Goal: Check status: Check status

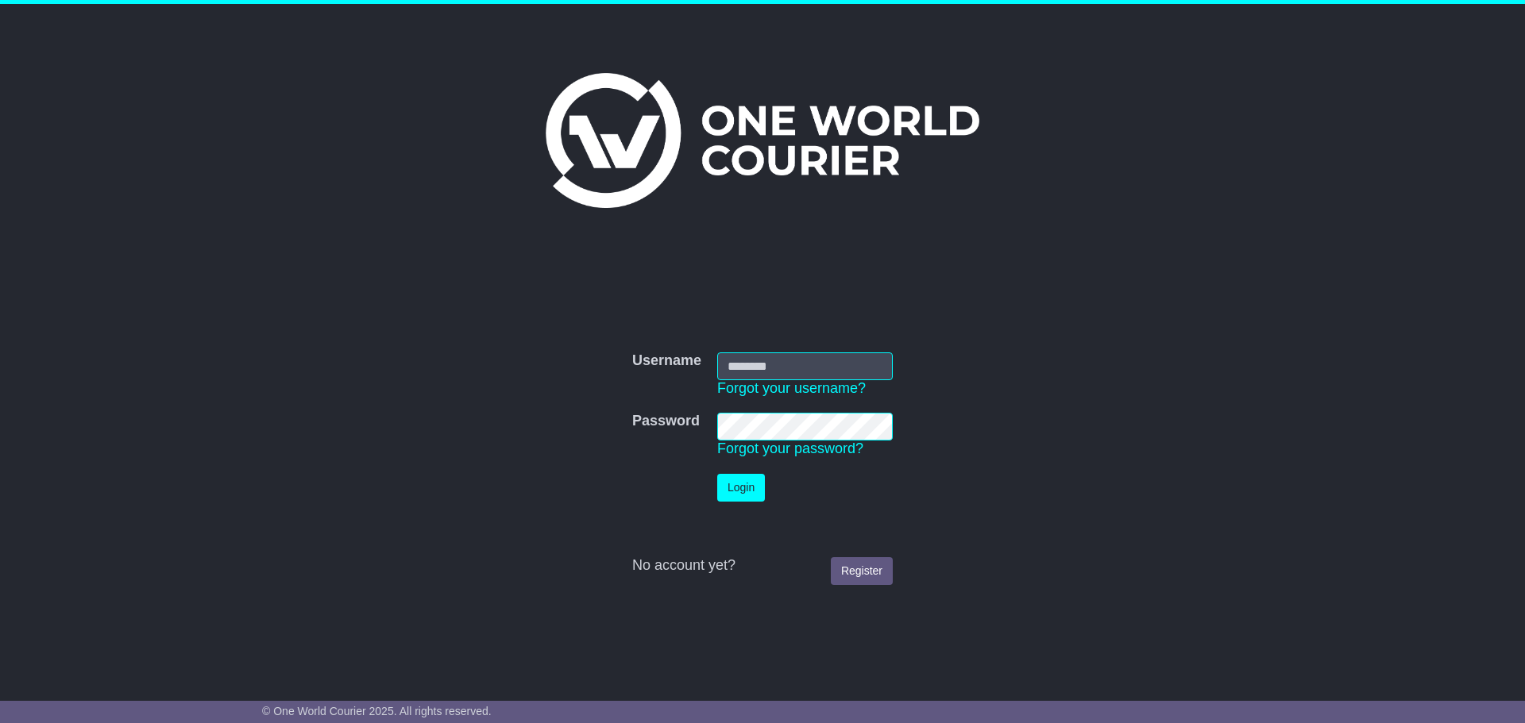
type input "**********"
click at [750, 485] on button "Login" at bounding box center [741, 488] width 48 height 28
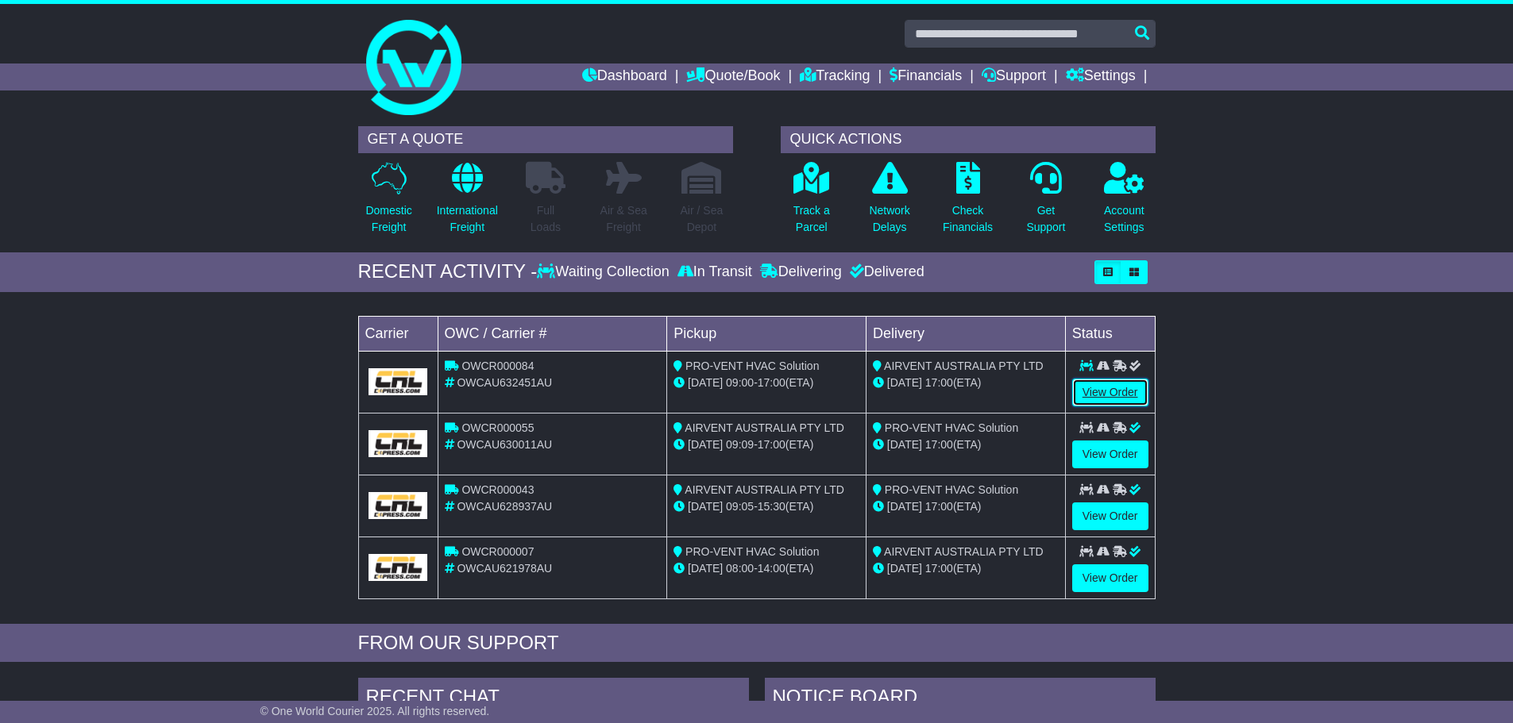
click at [1094, 388] on link "View Order" at bounding box center [1110, 393] width 76 height 28
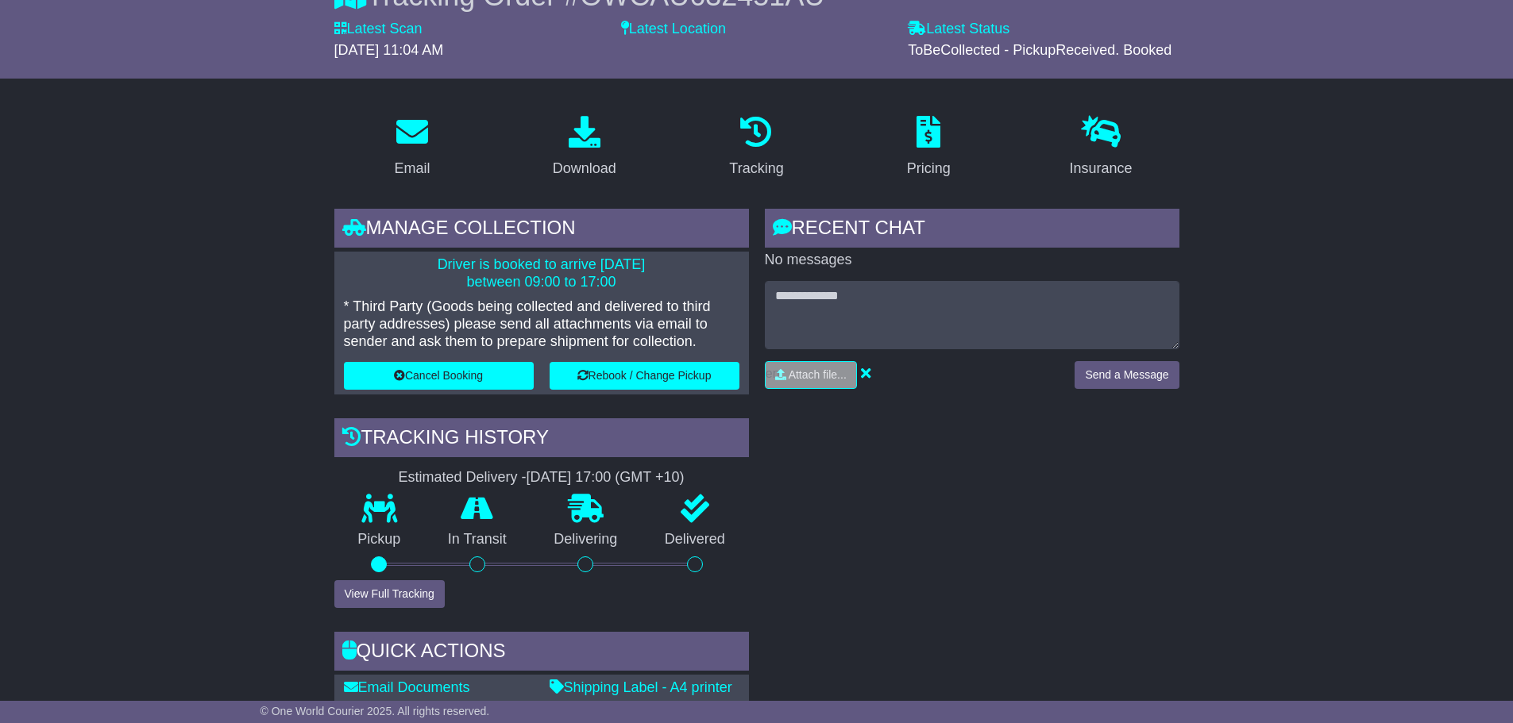
scroll to position [397, 0]
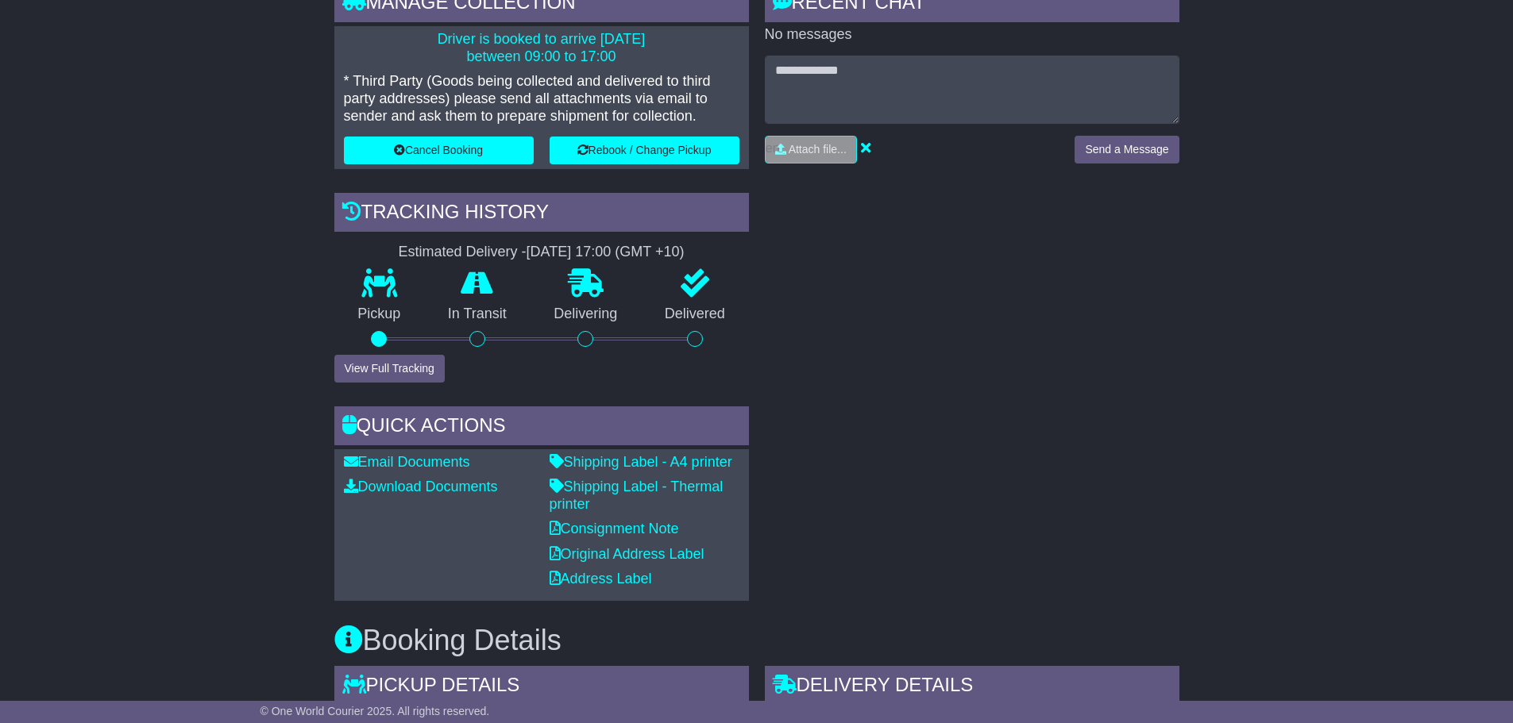
click at [947, 526] on div "RECENT CHAT Loading... No messages Attach file..." at bounding box center [972, 292] width 430 height 618
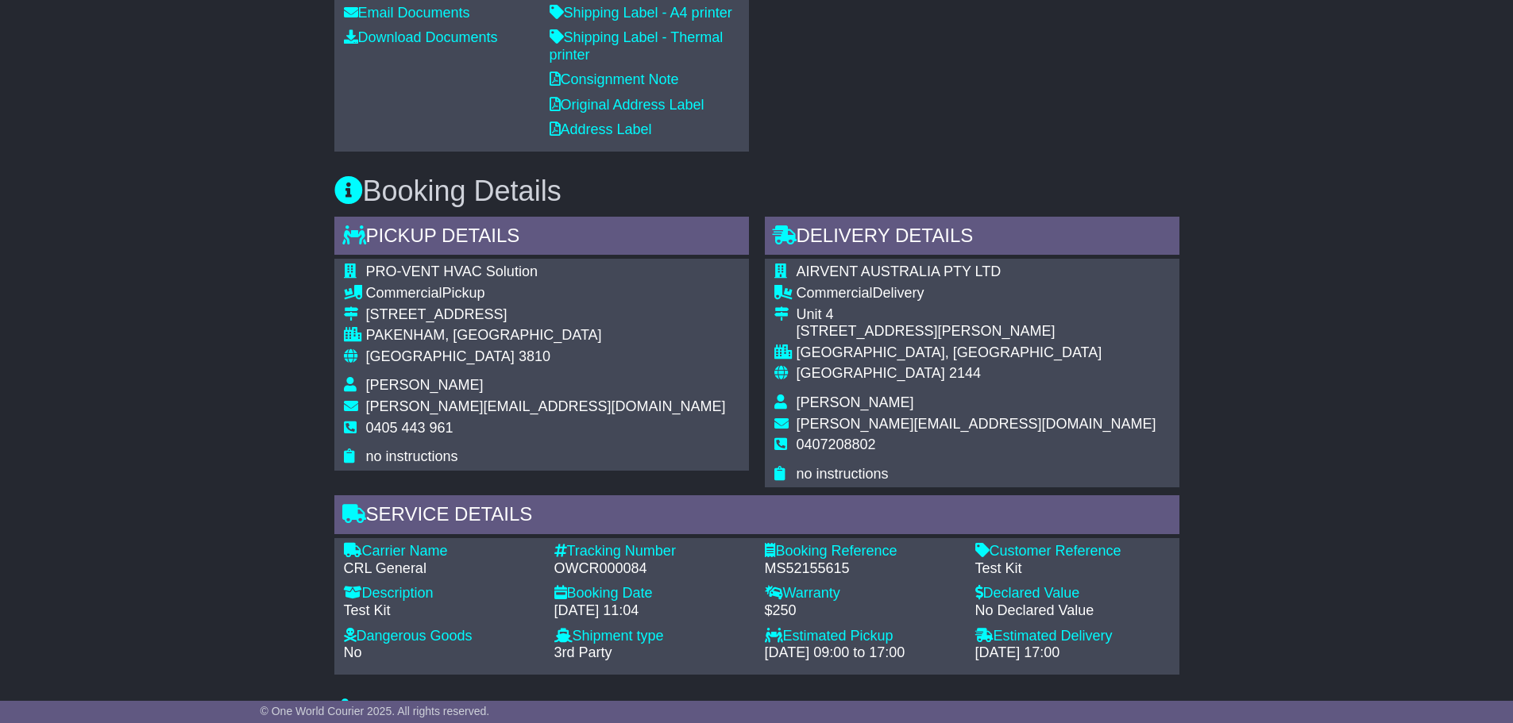
scroll to position [1191, 0]
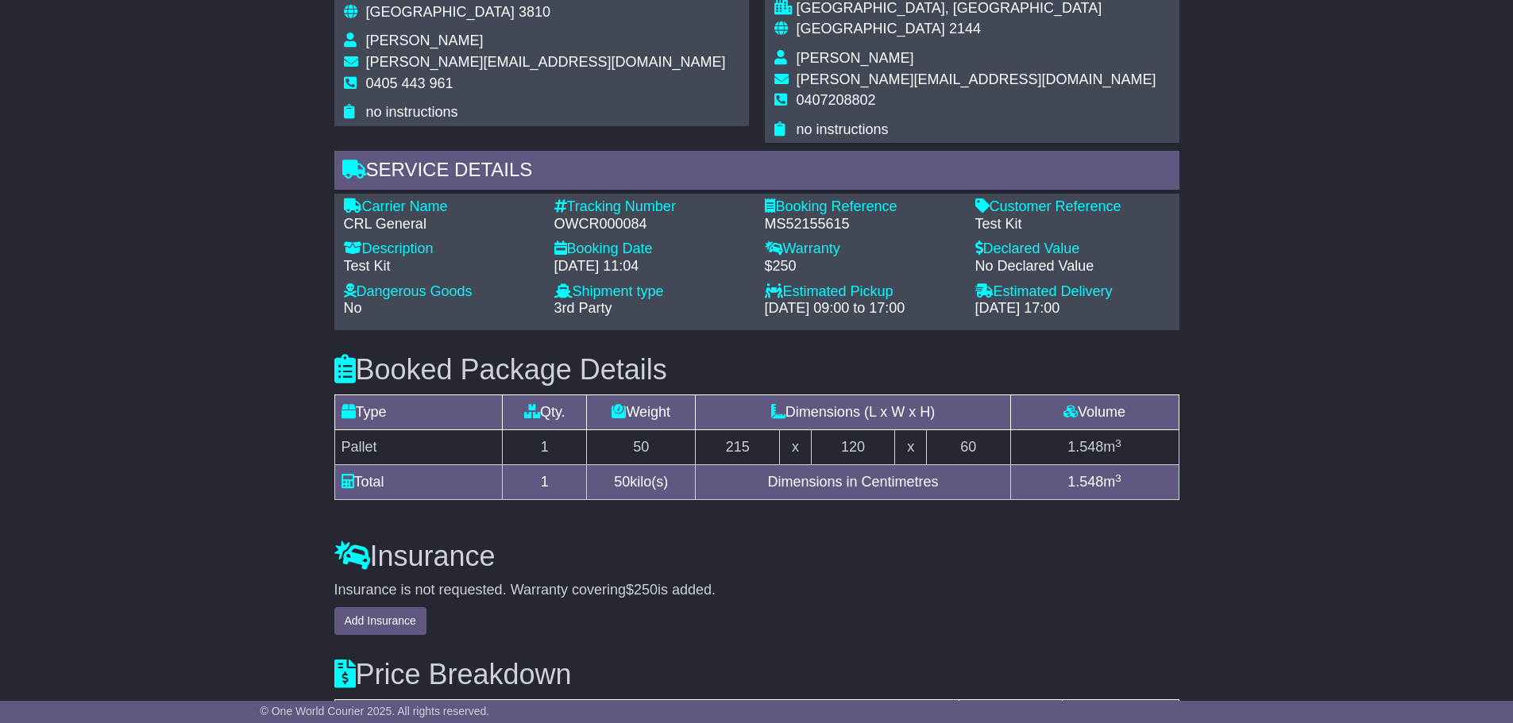
click at [1393, 322] on div "Email Download Tracking Pricing Insurance" at bounding box center [756, 9] width 1513 height 1853
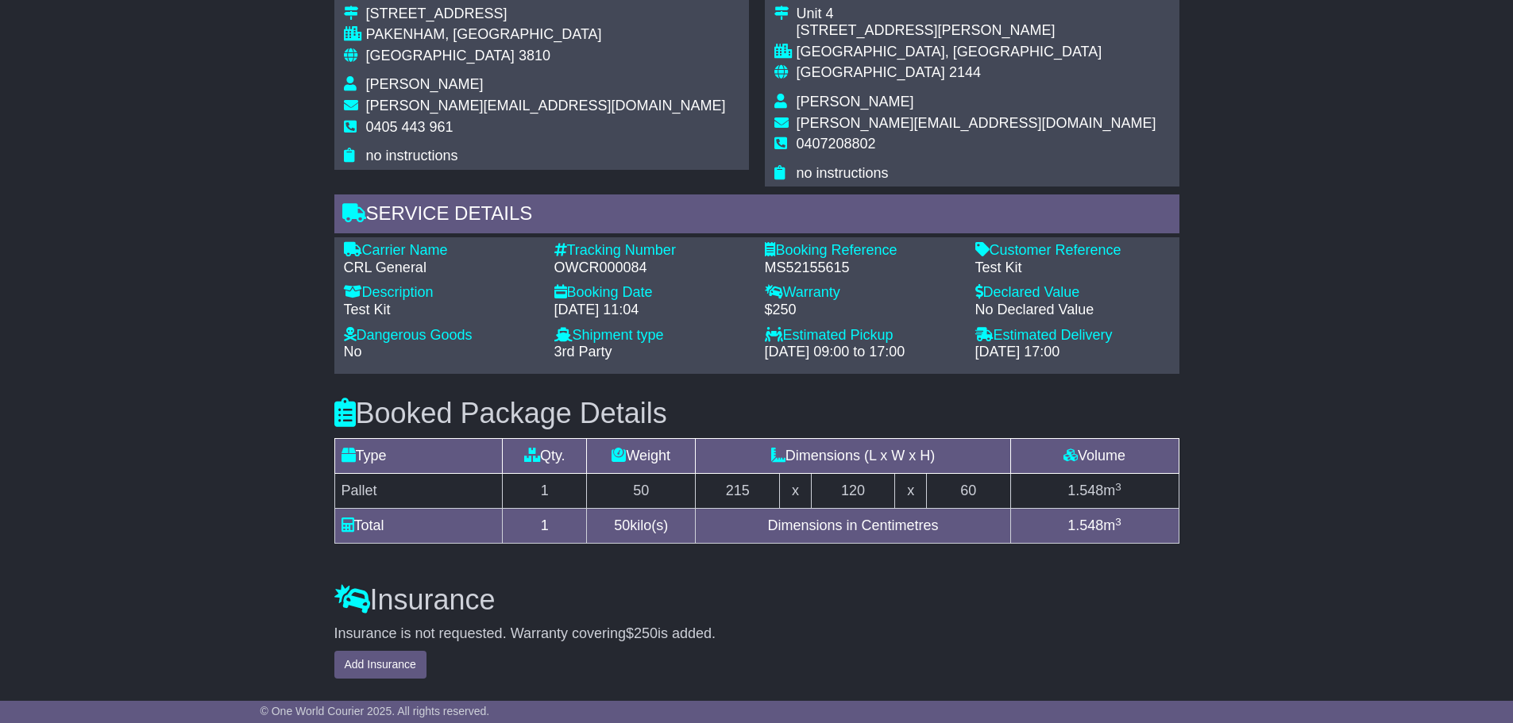
scroll to position [1117, 0]
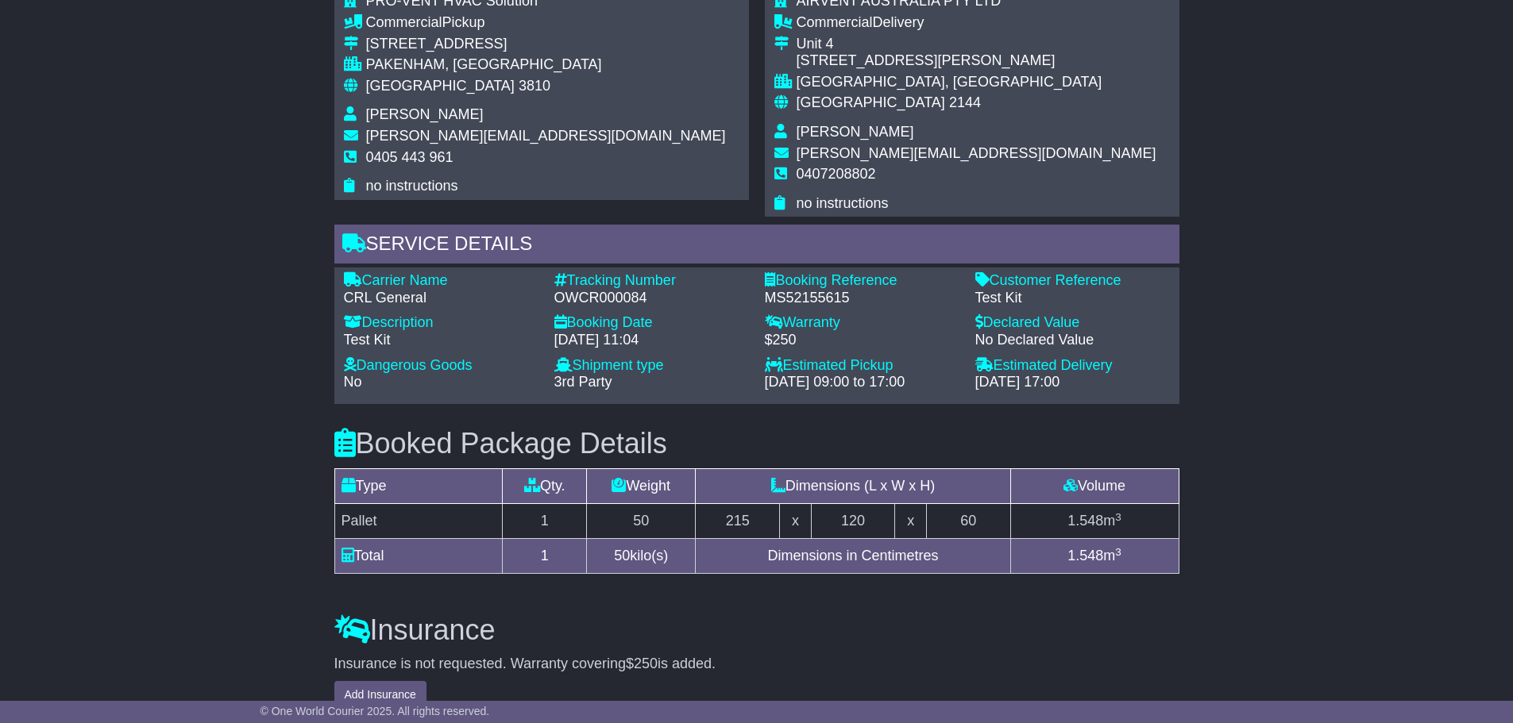
click at [1281, 203] on div "Email Download Tracking Pricing Insurance" at bounding box center [756, 83] width 1513 height 1853
click at [1228, 392] on div "Email Download Tracking Pricing Insurance" at bounding box center [756, 83] width 1513 height 1853
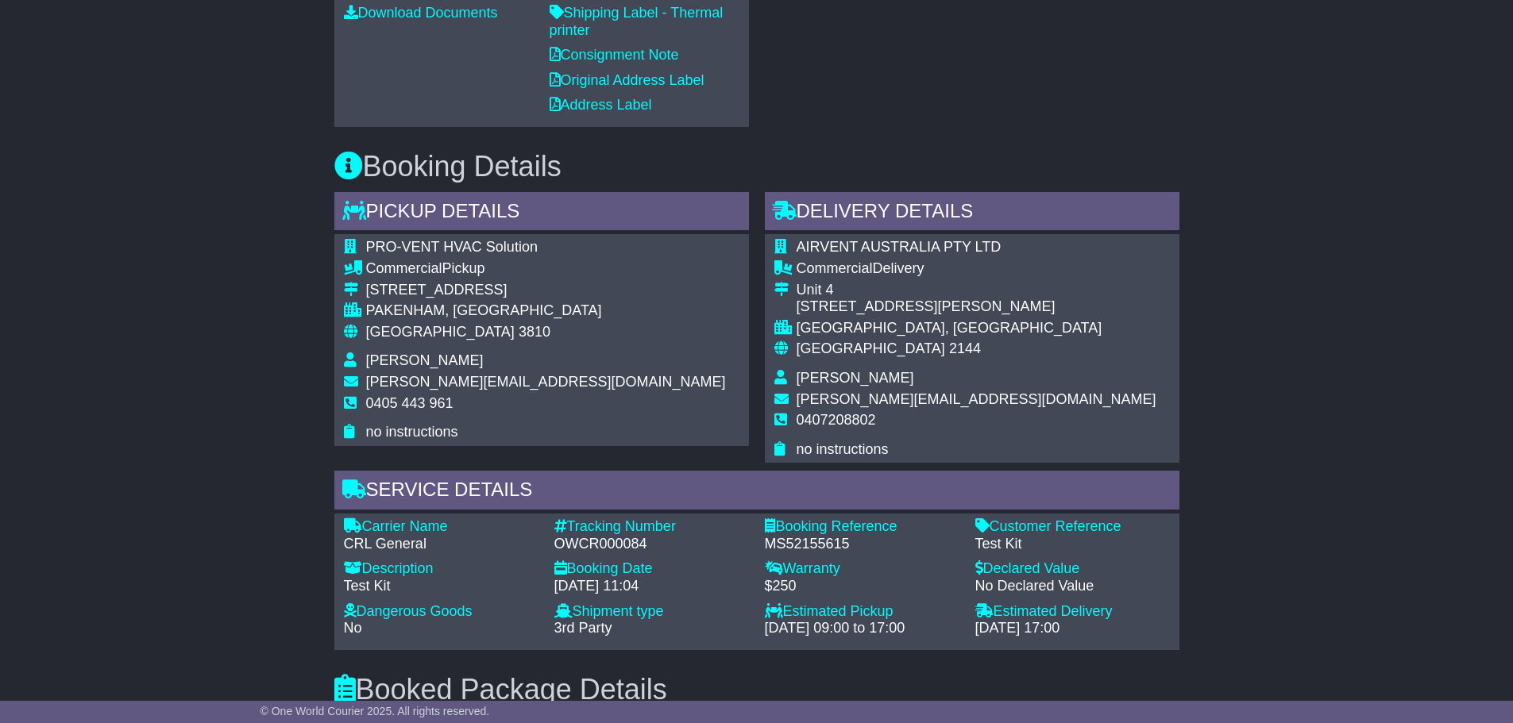
scroll to position [720, 0]
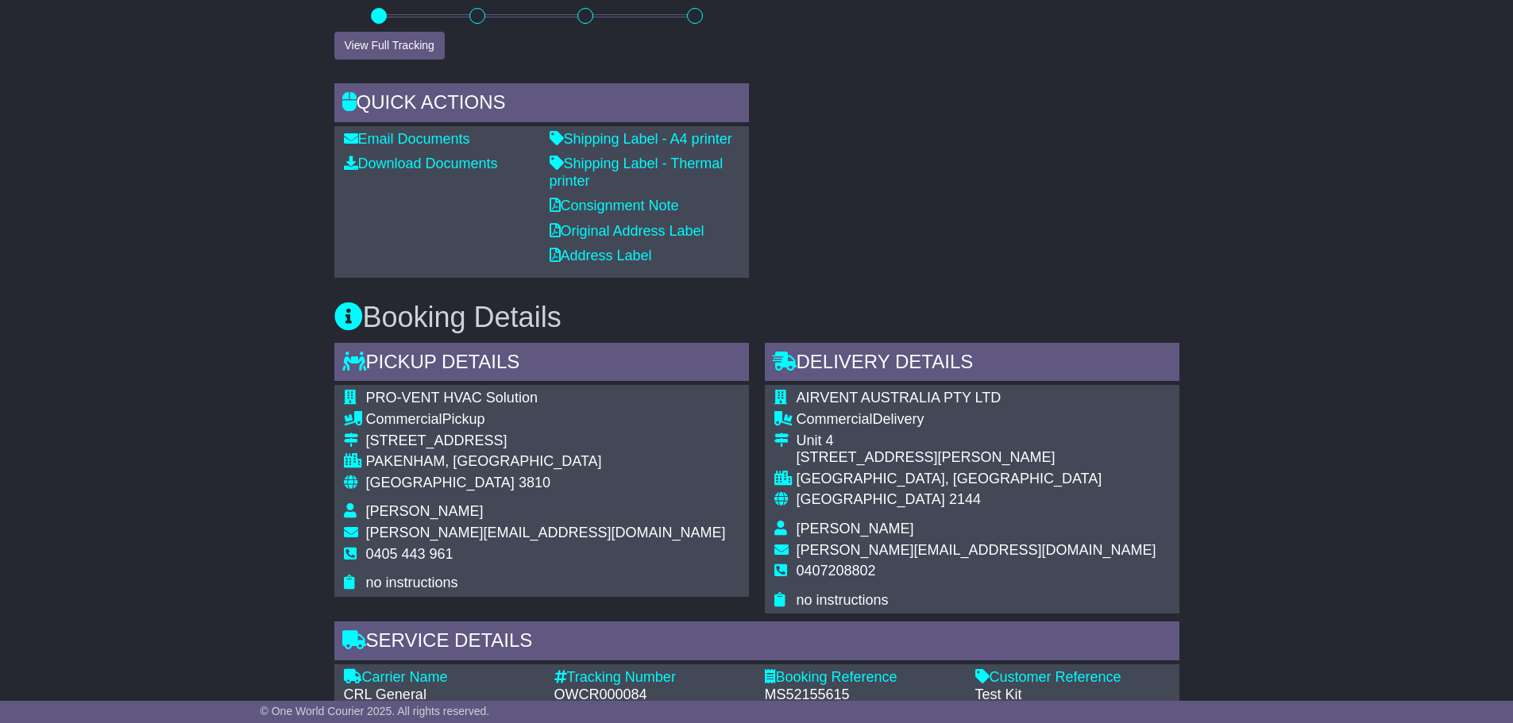
click at [1314, 124] on div "Email Download Tracking Pricing Insurance" at bounding box center [756, 480] width 1513 height 1853
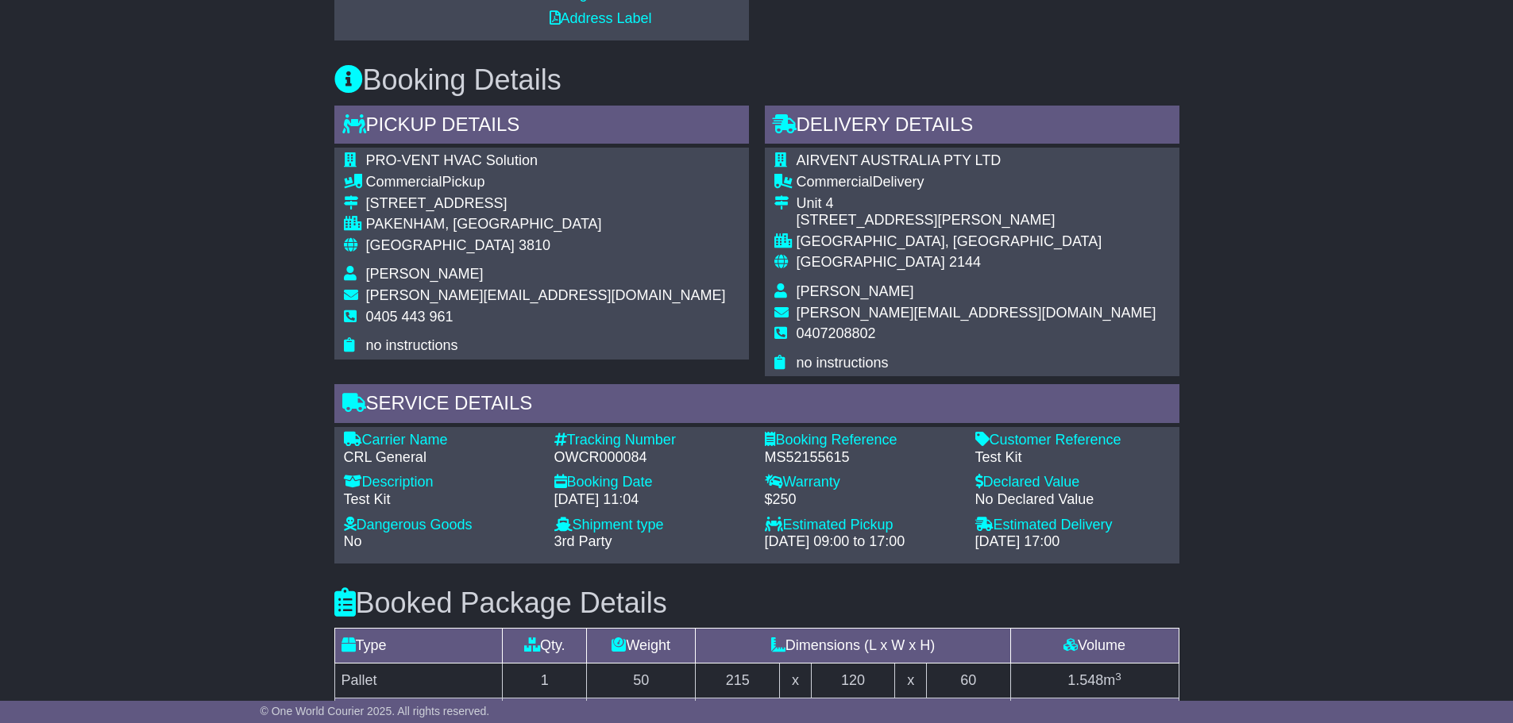
scroll to position [959, 0]
click at [1314, 124] on div "Email Download Tracking Pricing Insurance" at bounding box center [756, 241] width 1513 height 1853
drag, startPoint x: 1314, startPoint y: 124, endPoint x: 1348, endPoint y: 90, distance: 48.3
click at [1333, 98] on div "Email Download Tracking Pricing Insurance" at bounding box center [756, 241] width 1513 height 1853
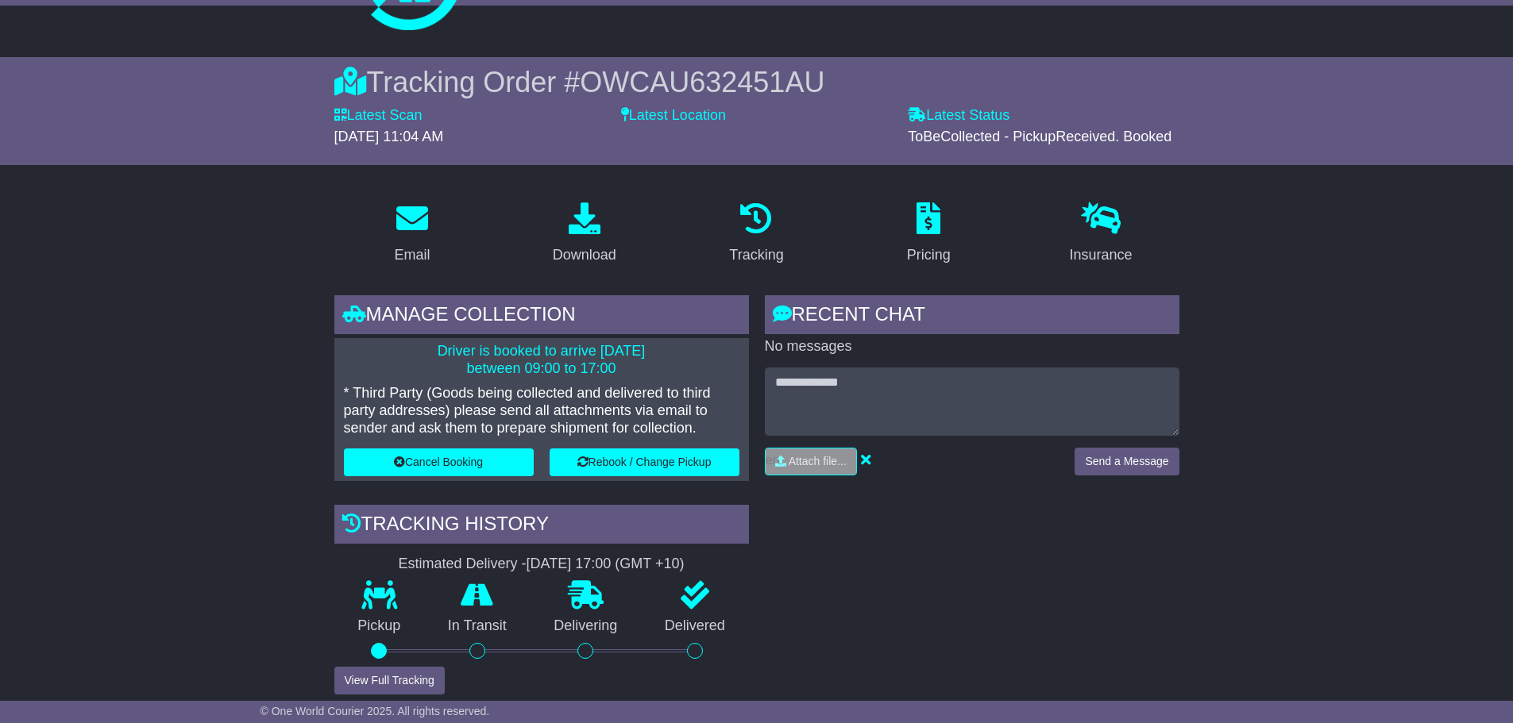
click at [1348, 90] on div "Tracking Order # OWCAU632451AU Latest Scan [DATE] 11:04 AM Latest Status - ToBe…" at bounding box center [756, 111] width 1513 height 108
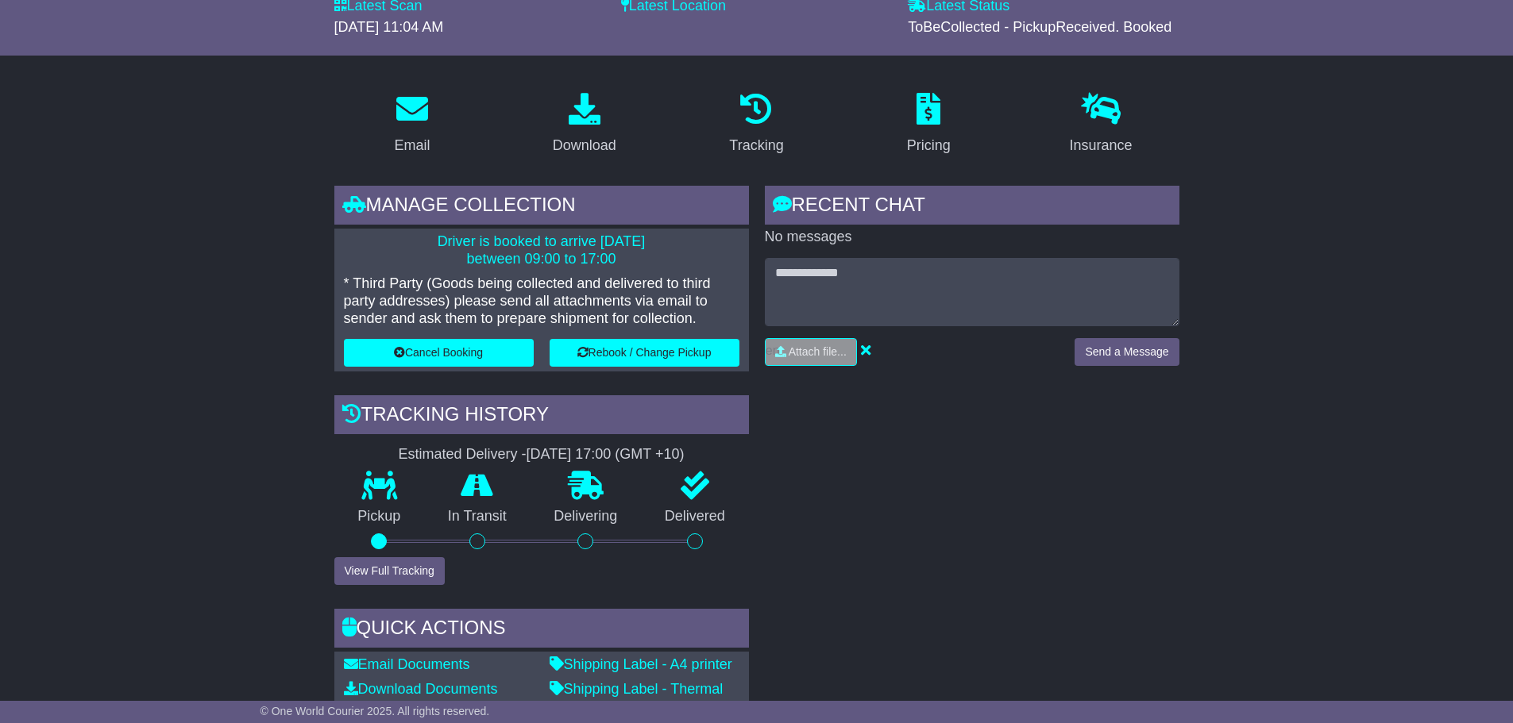
scroll to position [482, 0]
